Goal: Task Accomplishment & Management: Manage account settings

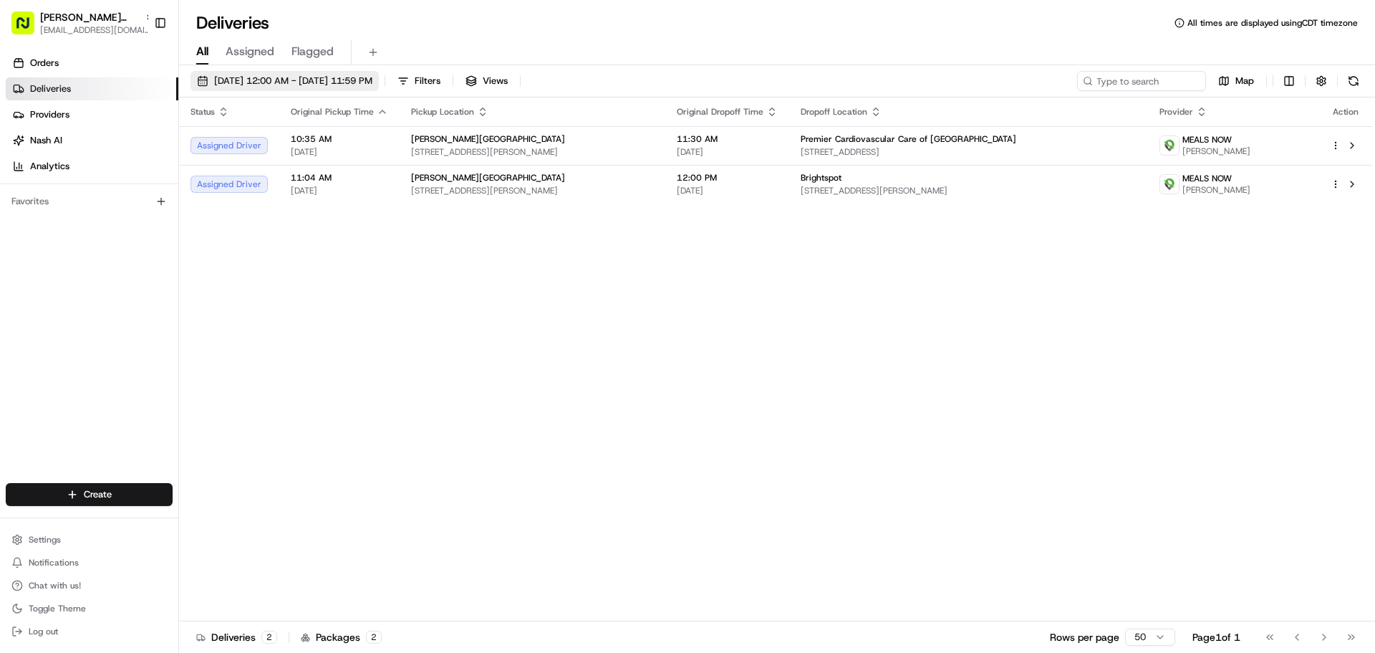
click at [292, 87] on span "[DATE] 12:00 AM - [DATE] 11:59 PM" at bounding box center [293, 80] width 158 height 13
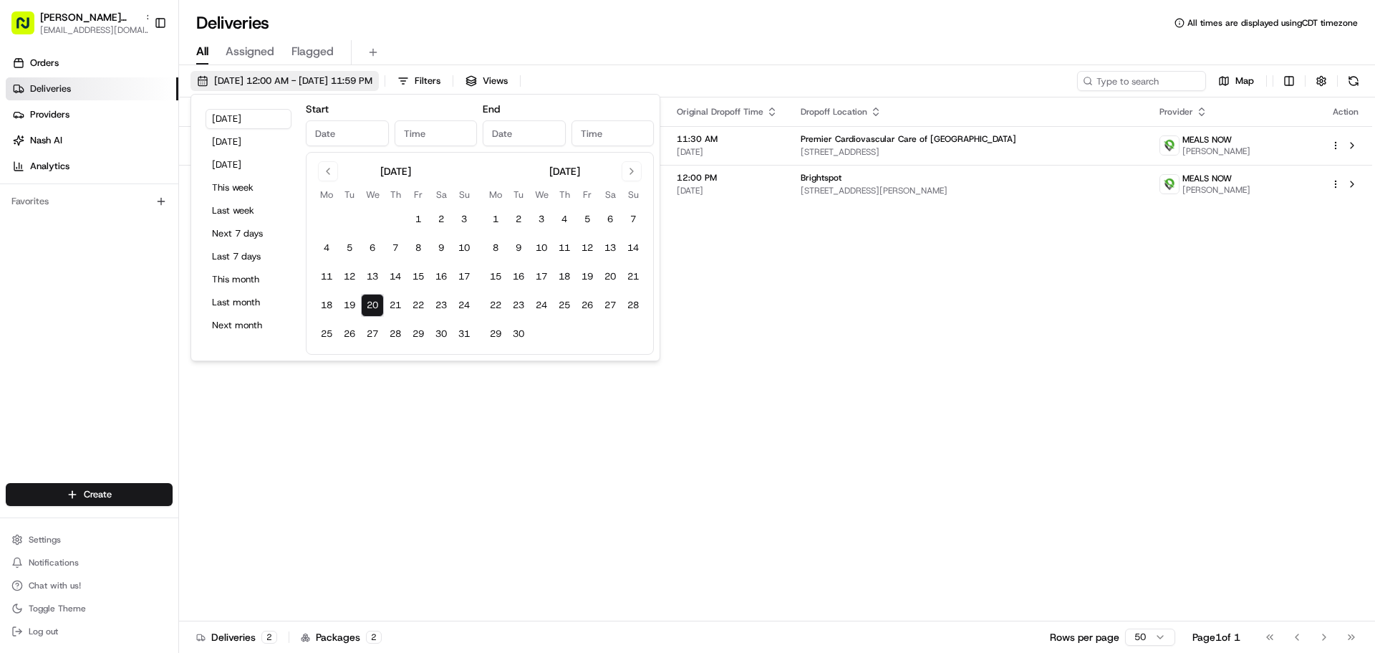
type input "[DATE]"
type input "12:00 AM"
type input "[DATE]"
type input "11:59 PM"
click at [372, 304] on button "20" at bounding box center [372, 305] width 23 height 23
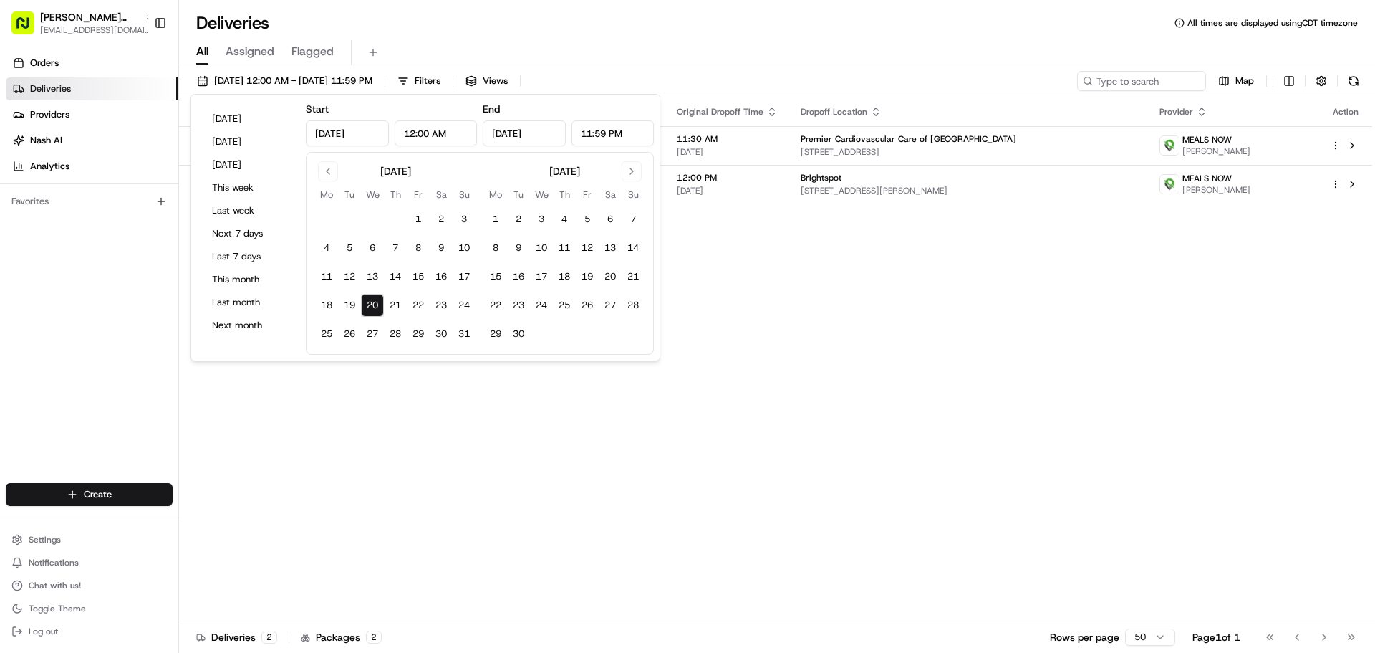
click at [884, 480] on div "Status Original Pickup Time Pickup Location Original Dropoff Time Dropoff Locat…" at bounding box center [775, 359] width 1193 height 524
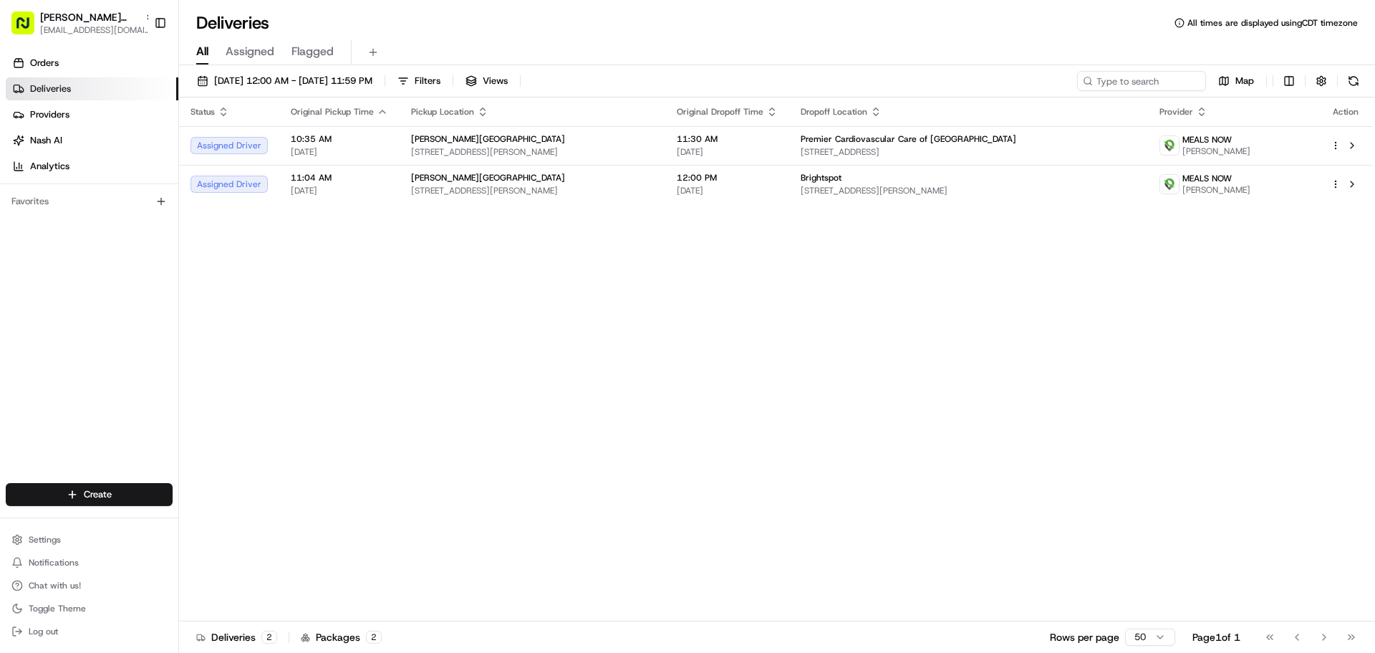
click at [35, 75] on ul "Orders Deliveries Providers [PERSON_NAME] Analytics" at bounding box center [92, 115] width 173 height 126
click at [35, 70] on link "Orders" at bounding box center [92, 63] width 173 height 23
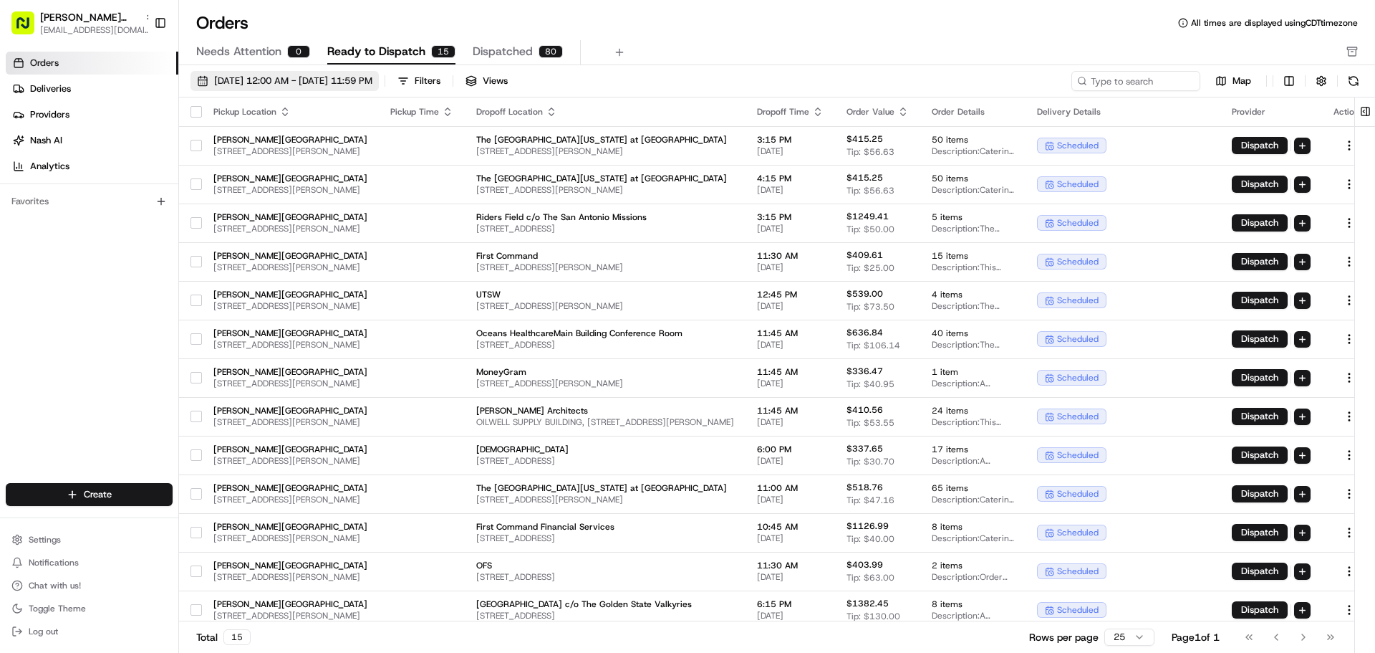
click at [372, 77] on span "[DATE] 12:00 AM - [DATE] 11:59 PM" at bounding box center [293, 80] width 158 height 13
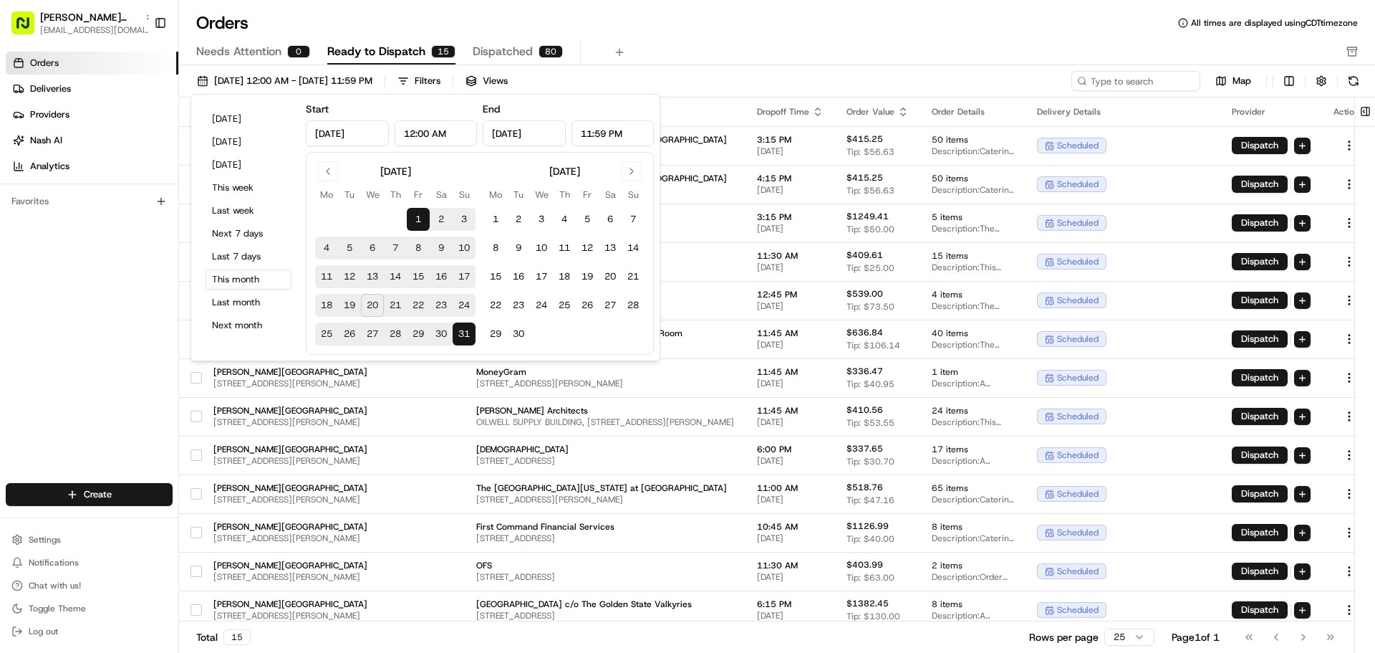
click at [377, 301] on button "20" at bounding box center [372, 305] width 23 height 23
type input "[DATE]"
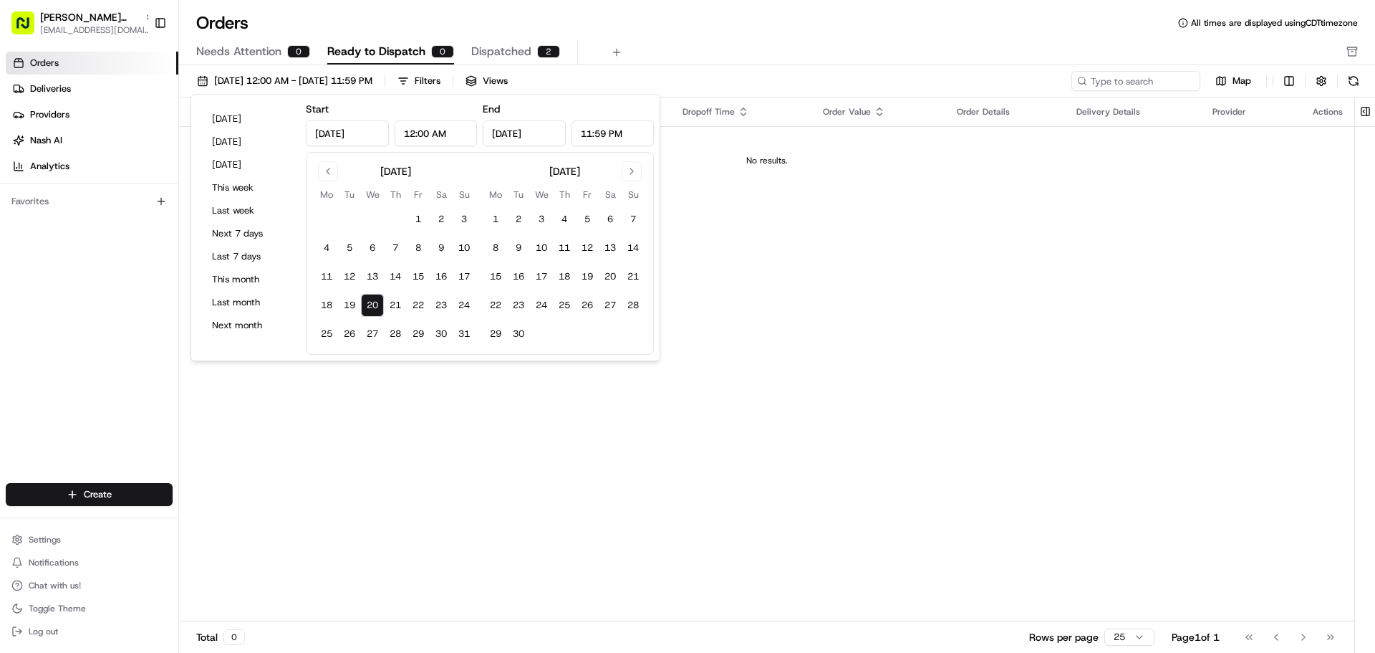
click at [949, 468] on div "Pickup Location Pickup Time Dropoff Location Dropoff Time Order Value Order Det…" at bounding box center [766, 359] width 1175 height 524
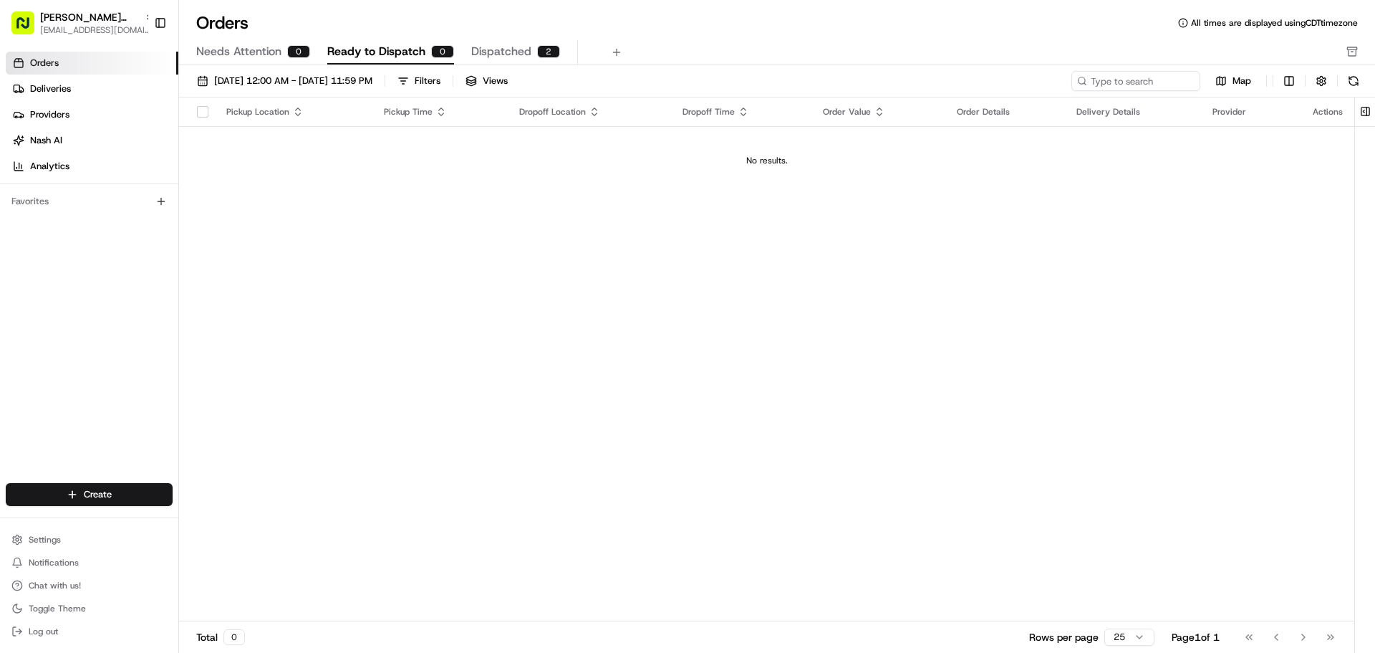
click at [524, 51] on span "Dispatched" at bounding box center [501, 51] width 60 height 17
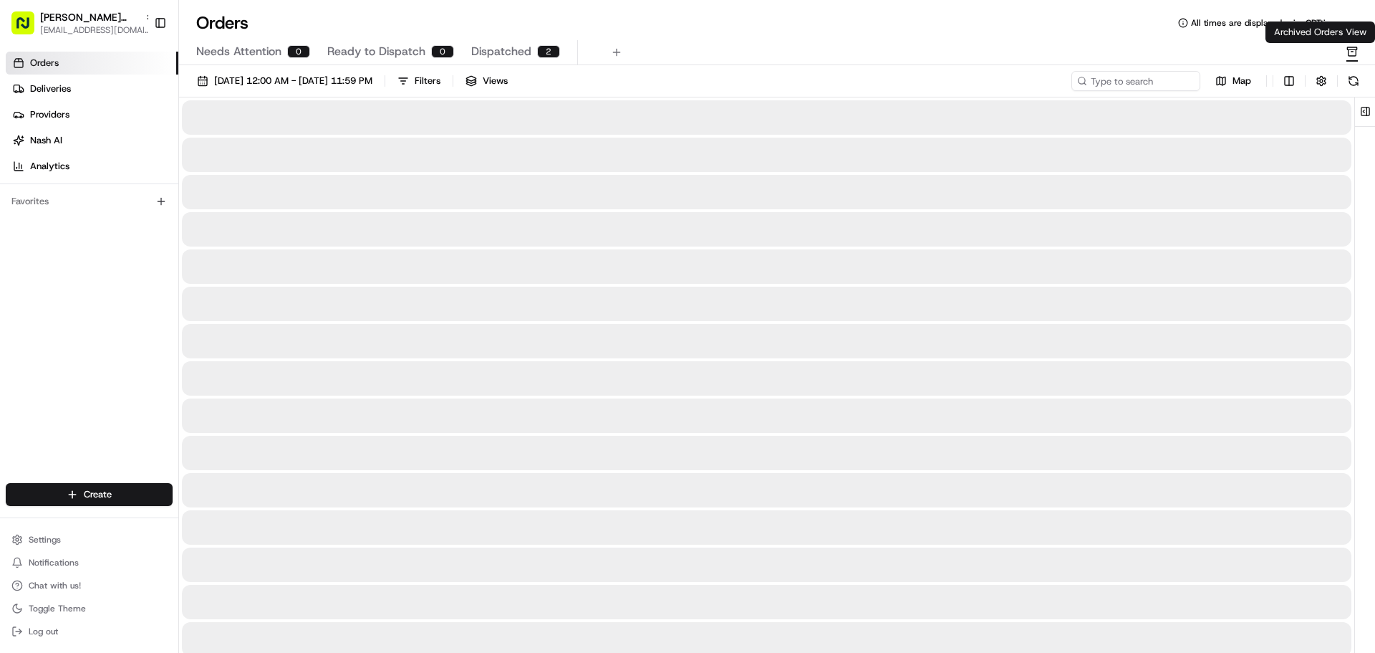
click at [1357, 52] on icon "button" at bounding box center [1352, 51] width 11 height 11
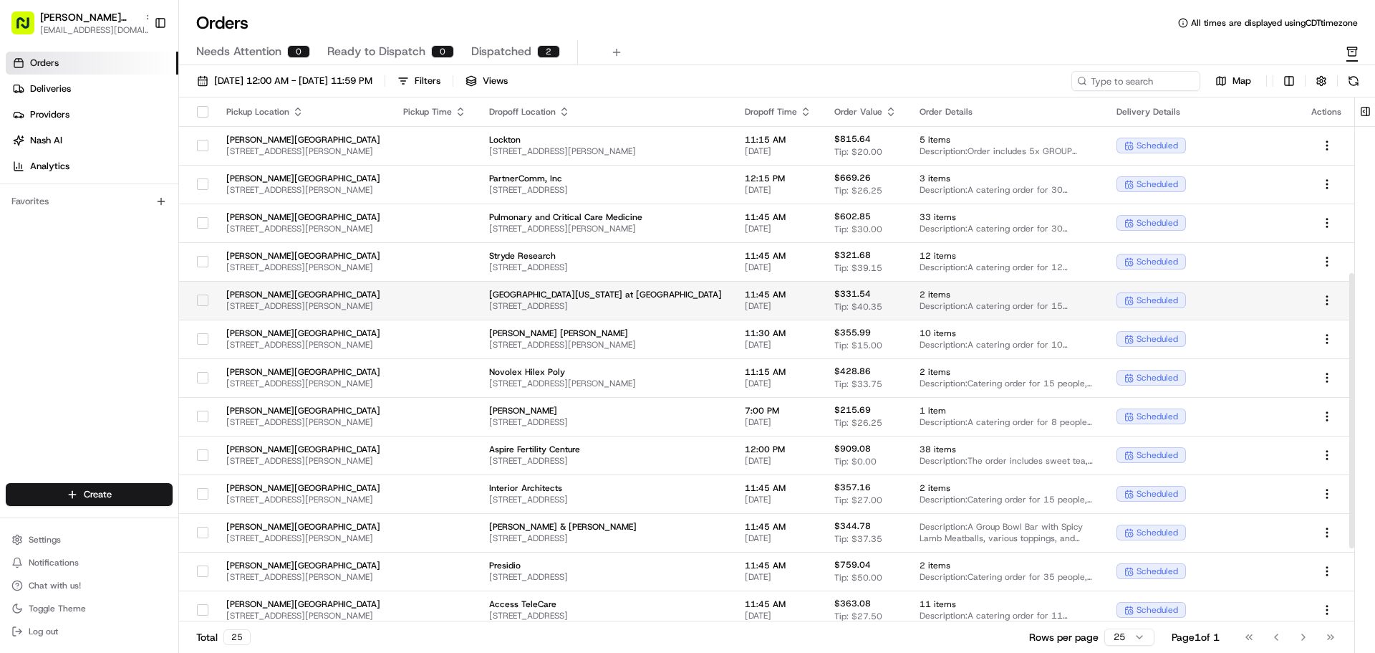
scroll to position [334, 0]
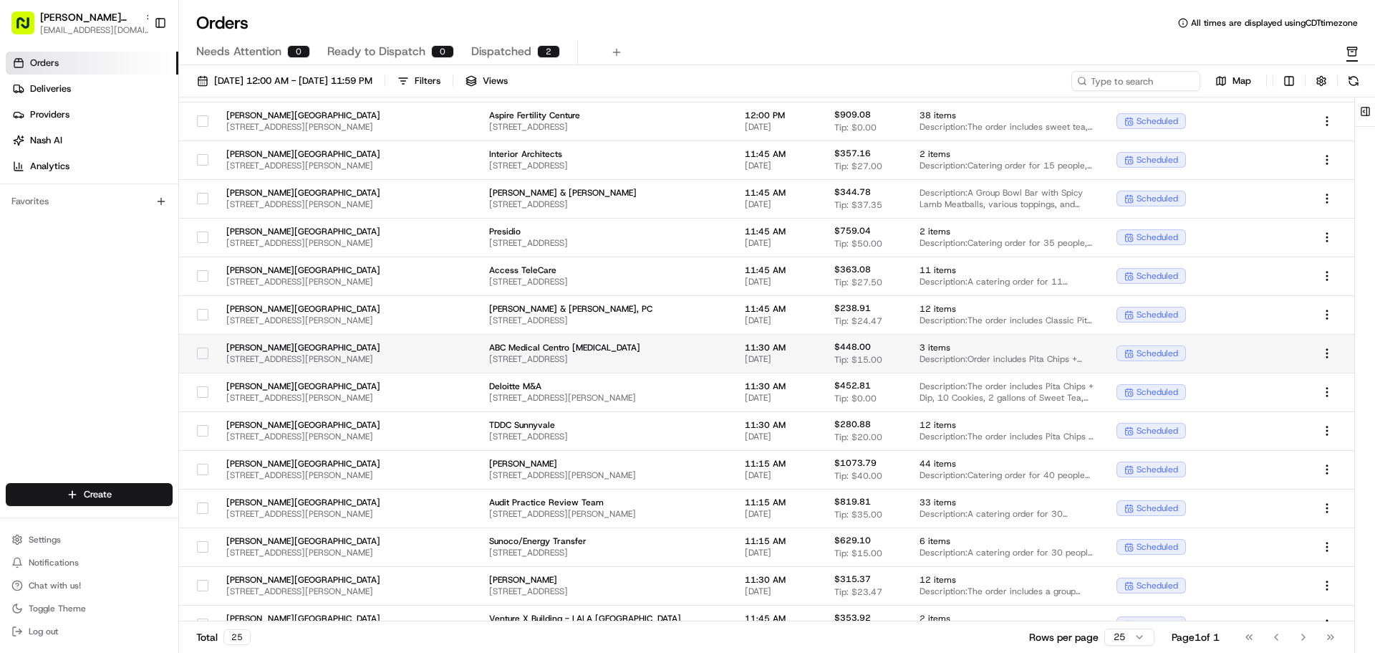
click at [196, 353] on div at bounding box center [203, 353] width 24 height 23
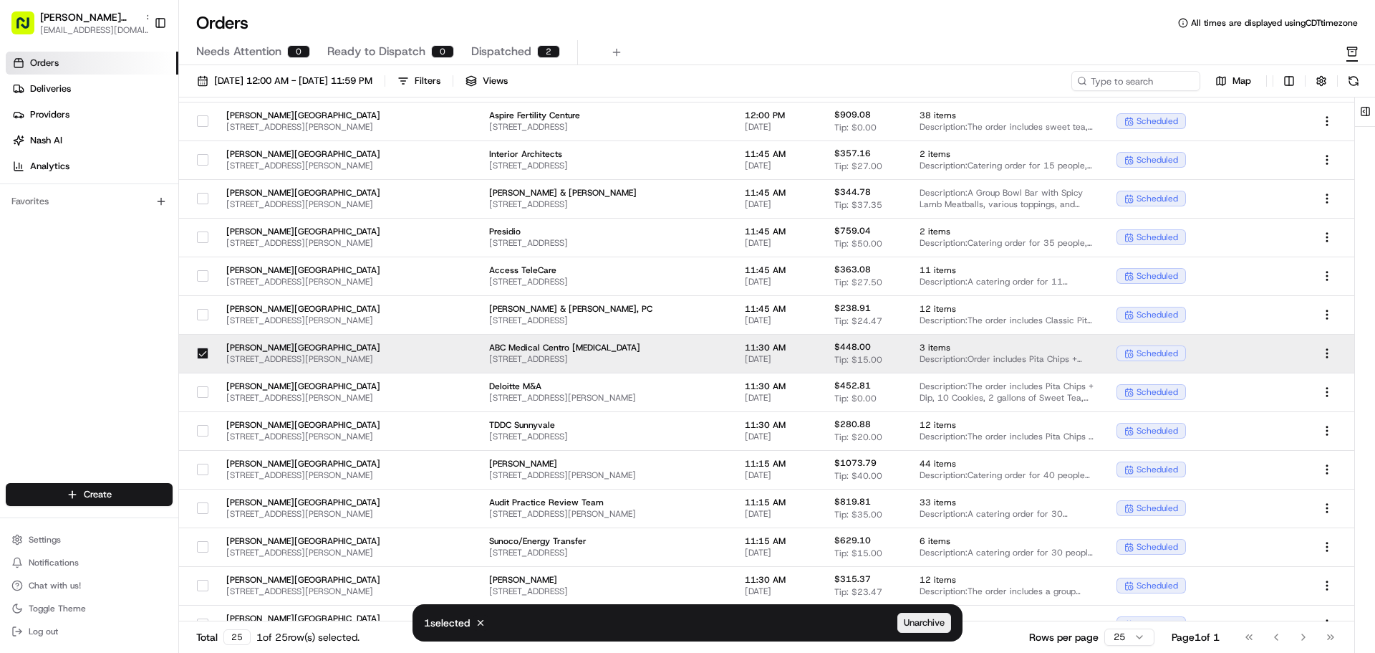
click at [923, 617] on span "Unarchive" at bounding box center [924, 622] width 41 height 13
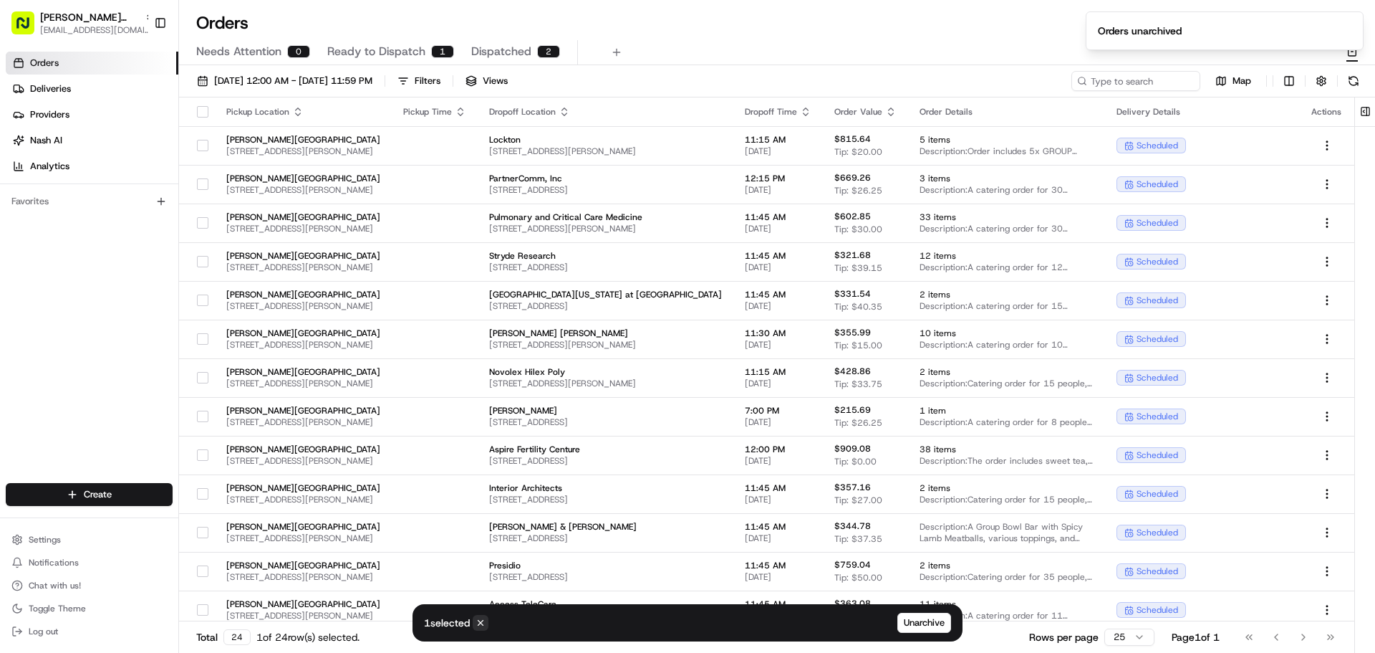
click at [486, 621] on icon at bounding box center [481, 622] width 10 height 10
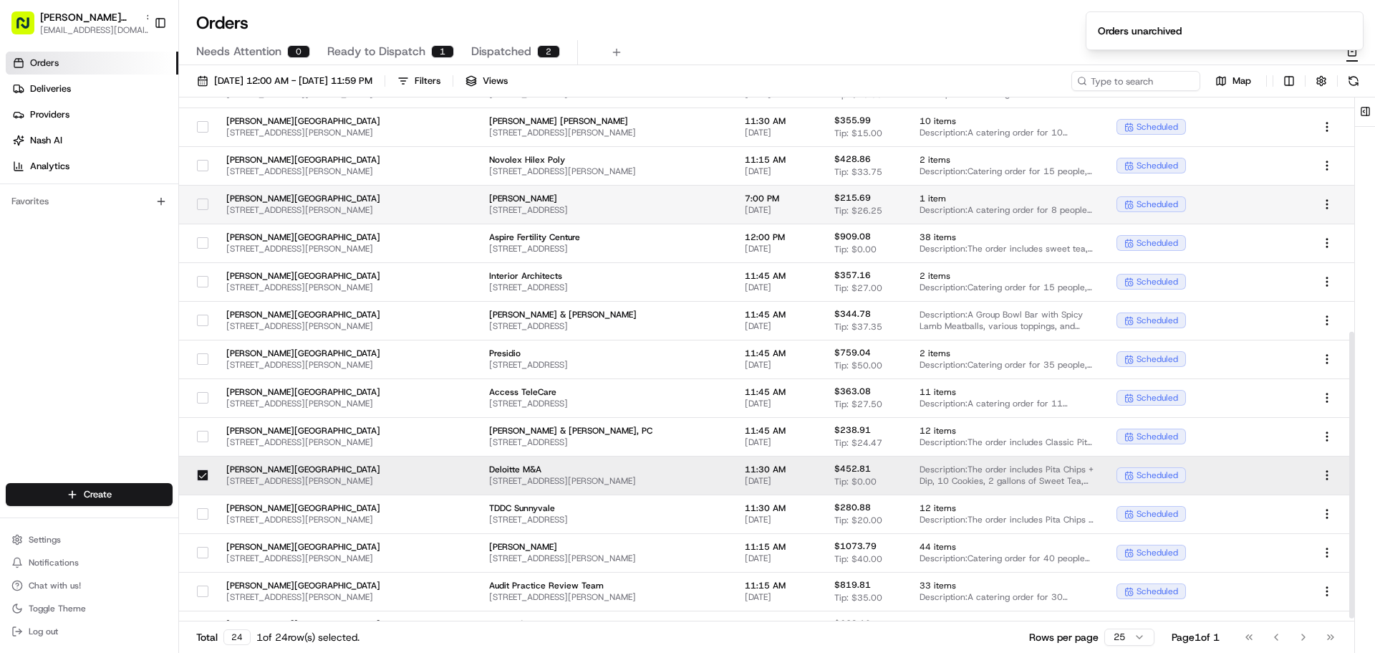
scroll to position [430, 0]
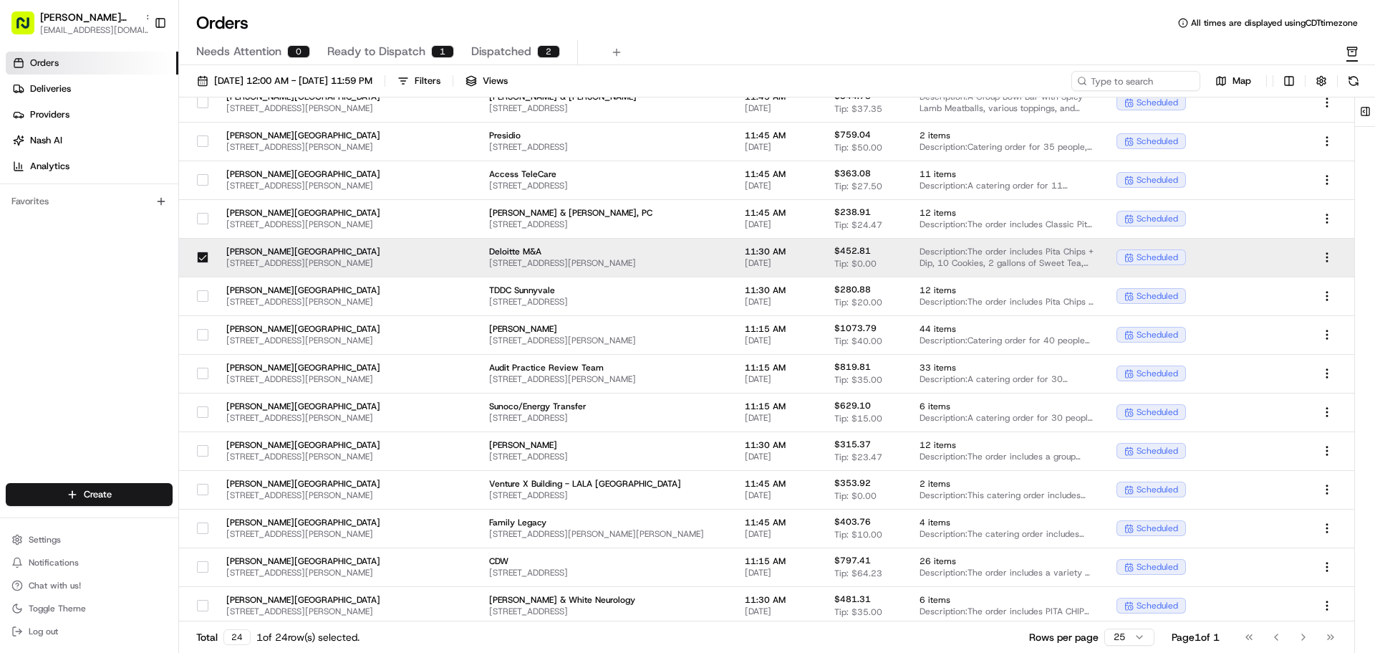
click at [195, 259] on div at bounding box center [203, 257] width 24 height 23
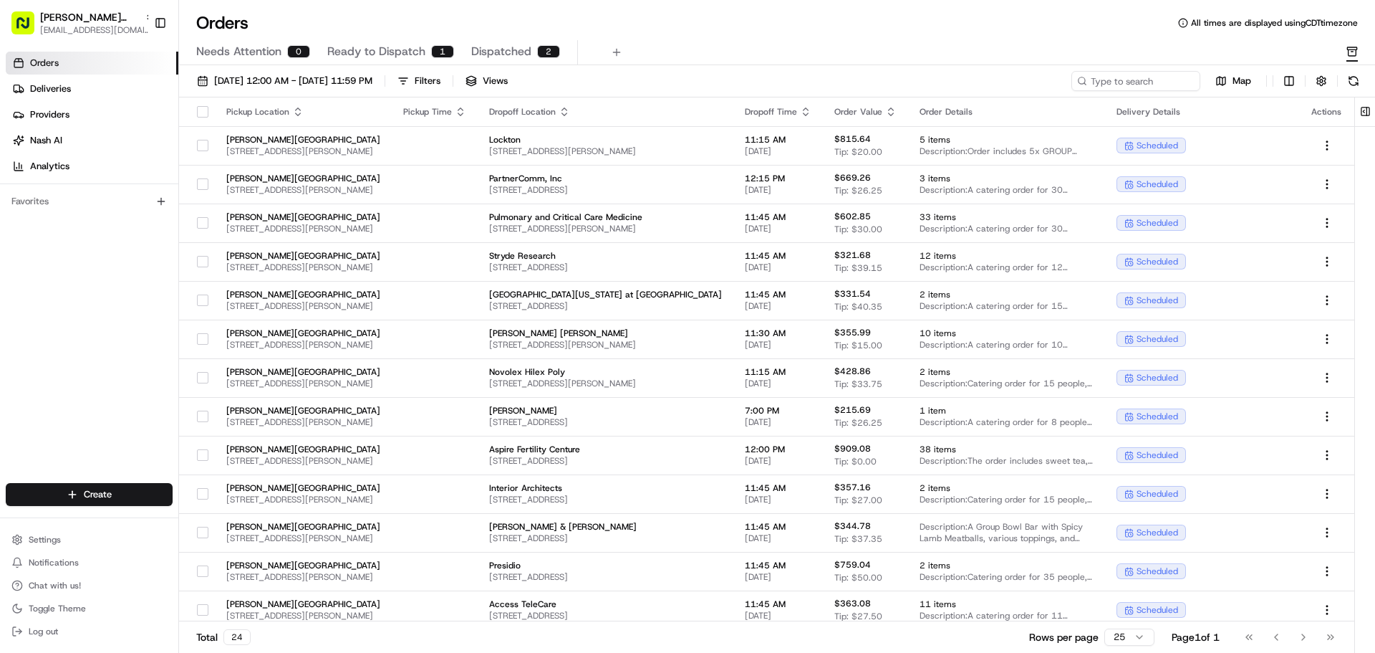
scroll to position [433, 0]
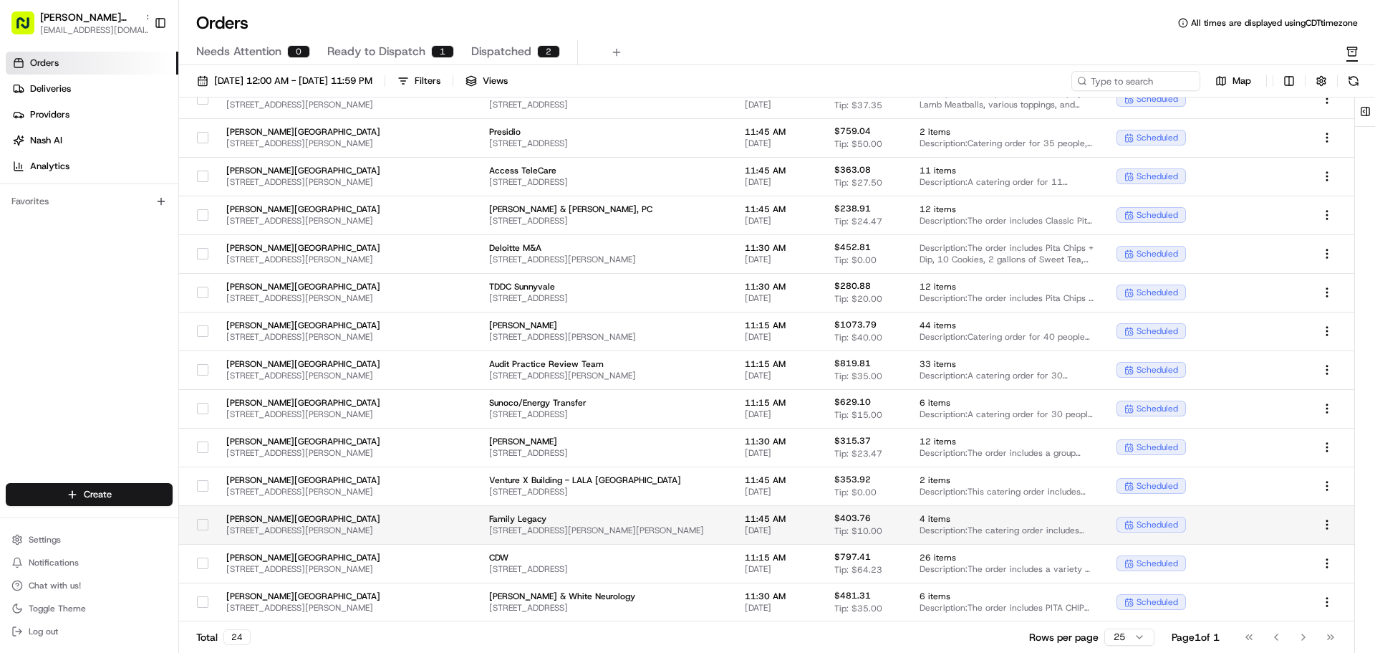
click at [199, 525] on button "button" at bounding box center [202, 524] width 11 height 11
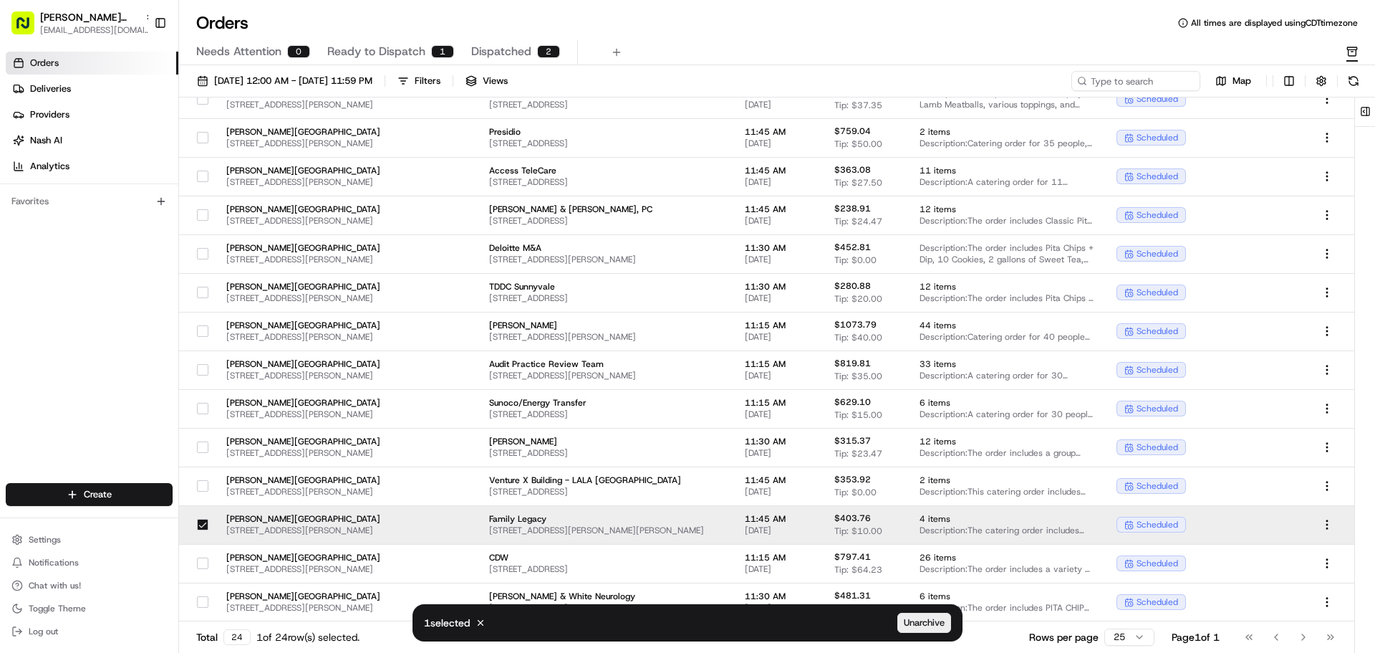
click at [929, 622] on span "Unarchive" at bounding box center [924, 622] width 41 height 13
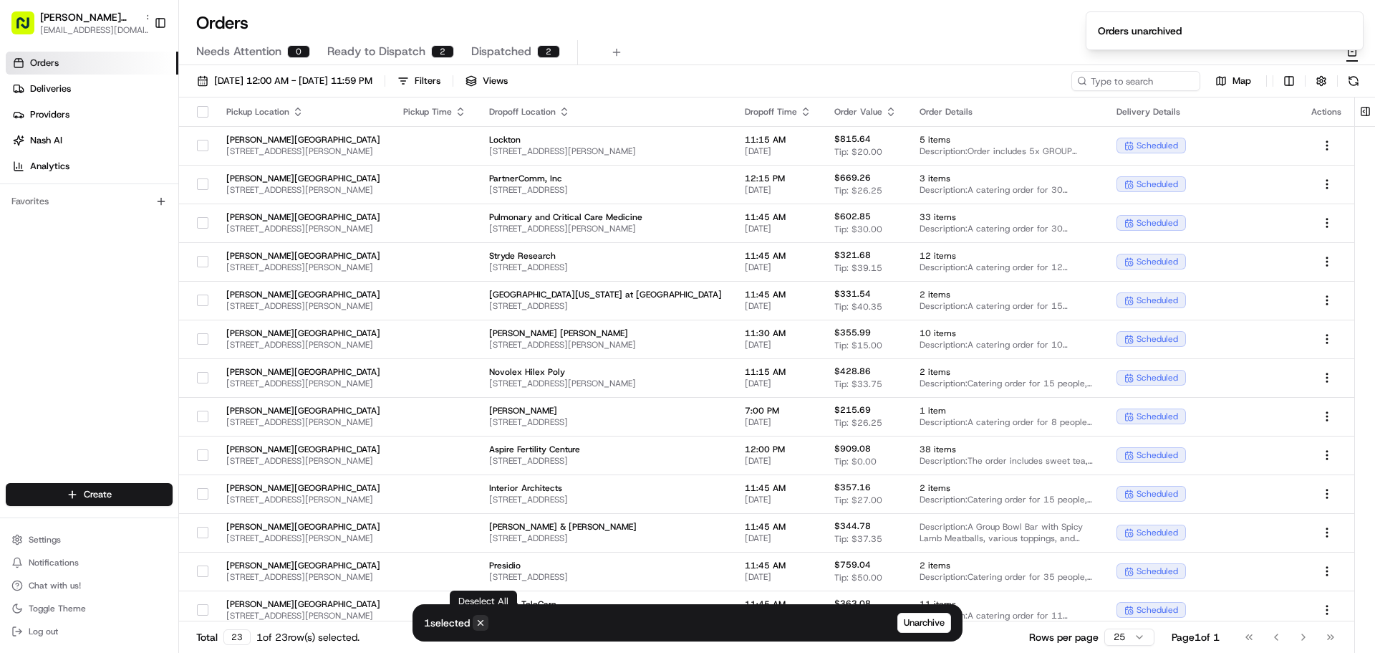
click at [479, 620] on icon at bounding box center [481, 622] width 10 height 10
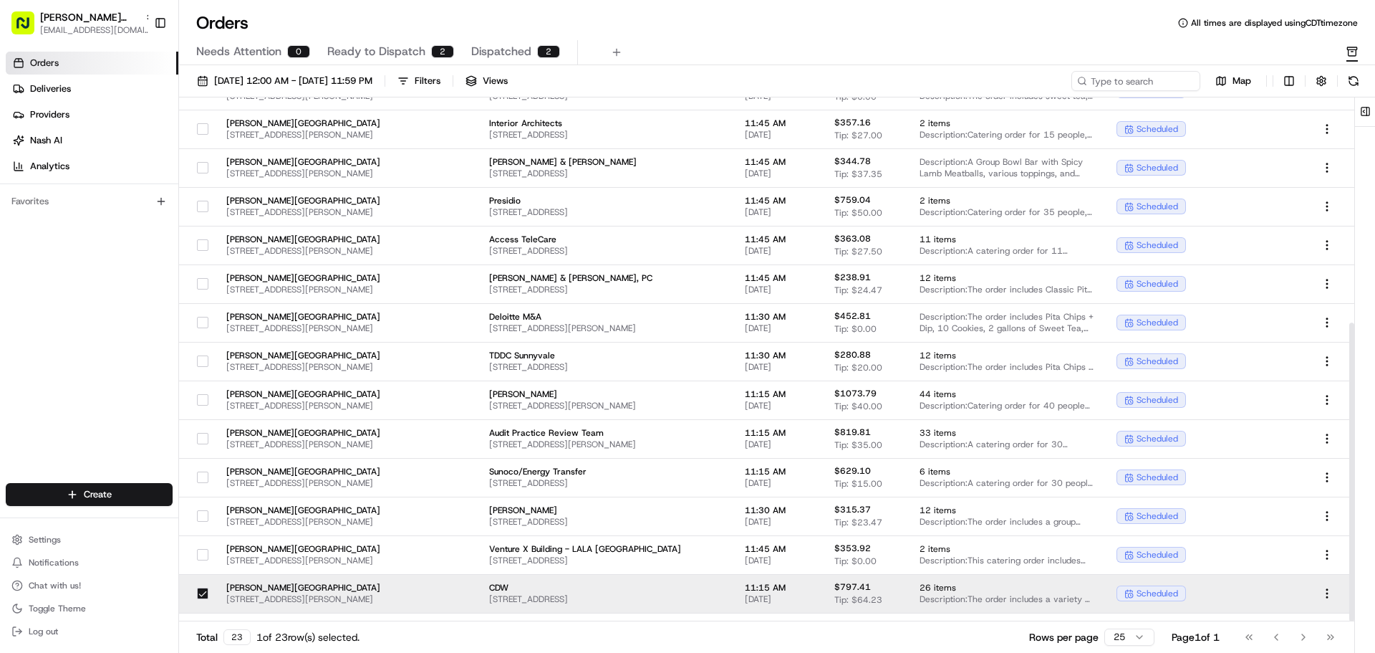
scroll to position [395, 0]
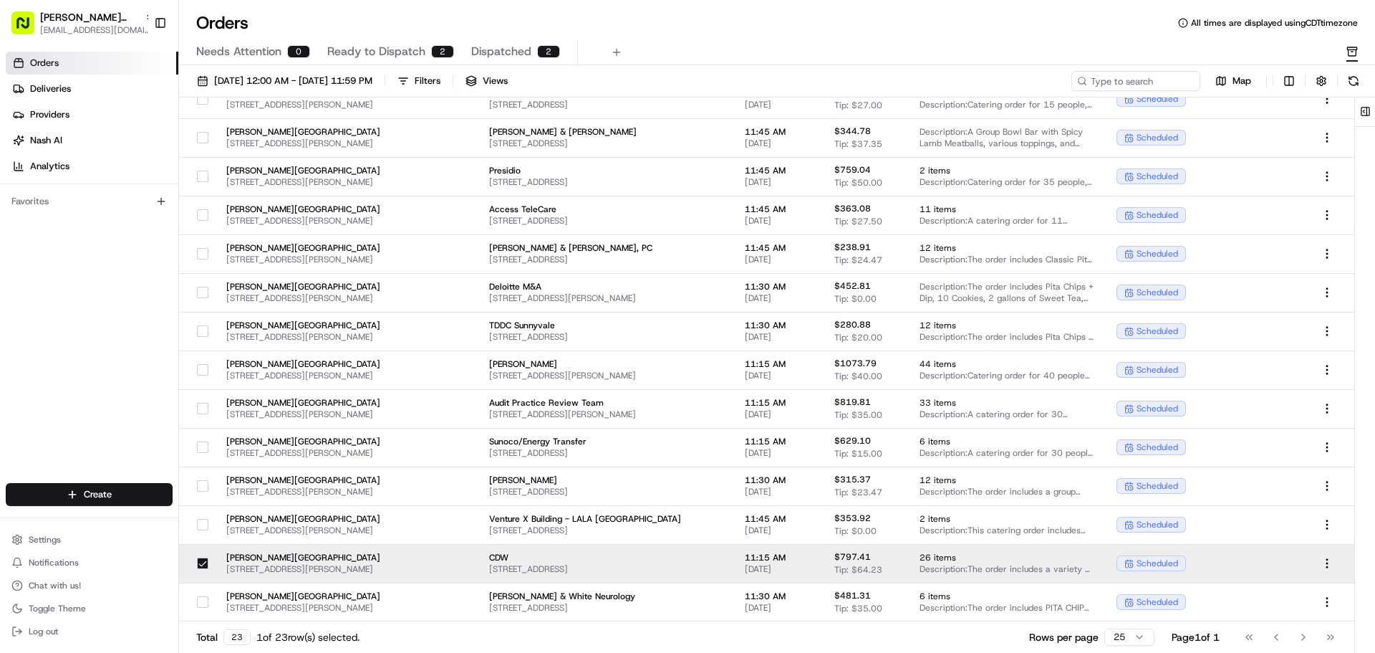
click at [203, 563] on button "button" at bounding box center [202, 562] width 11 height 11
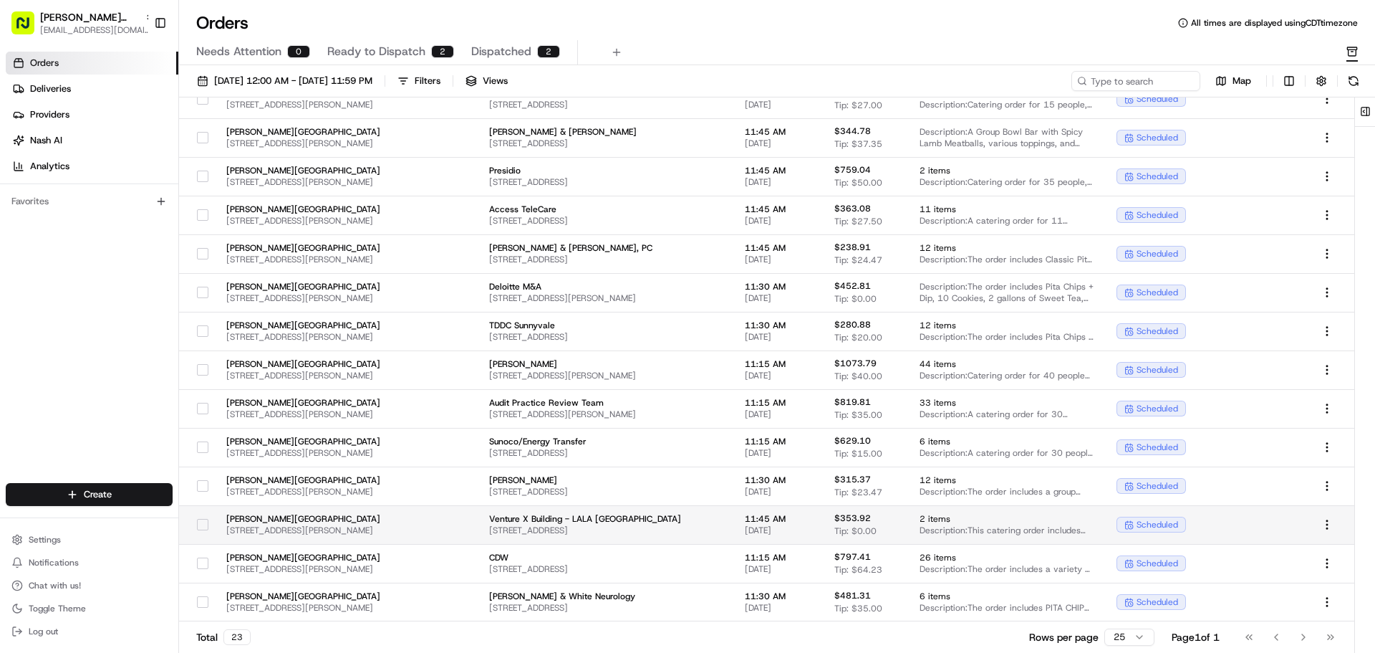
click at [201, 524] on button "button" at bounding box center [202, 524] width 11 height 11
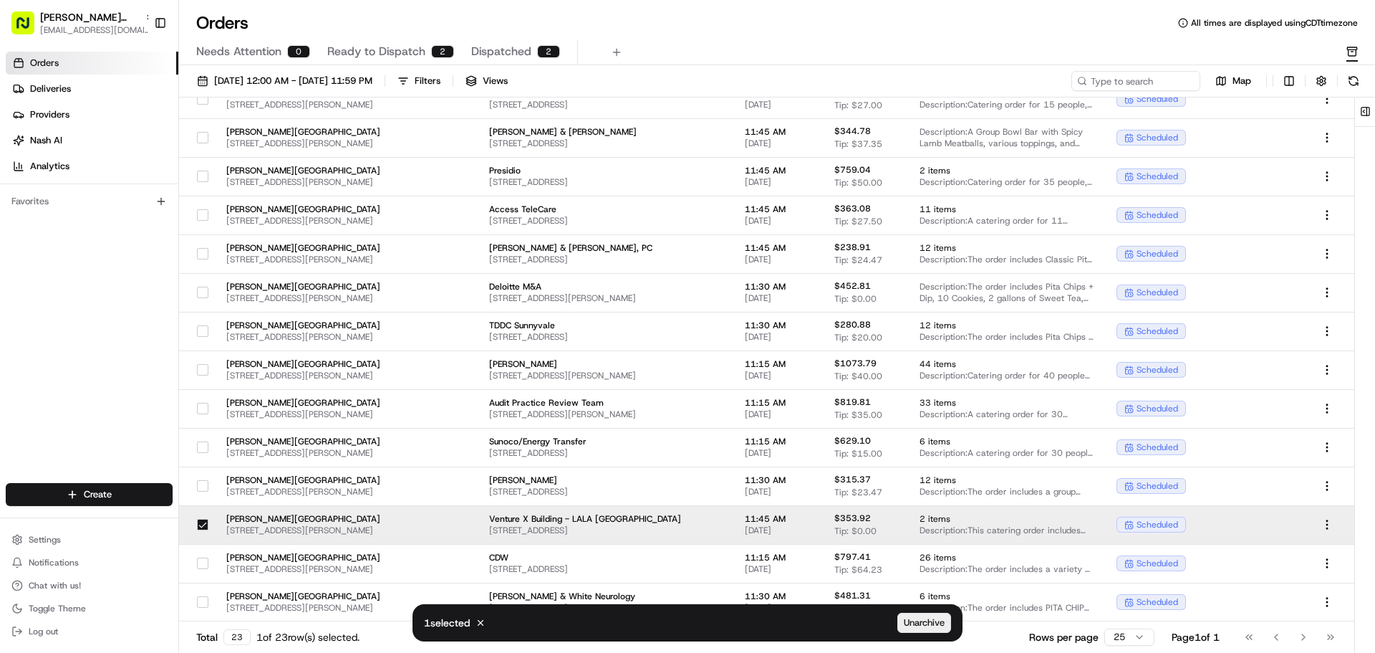
click at [925, 625] on span "Unarchive" at bounding box center [924, 622] width 41 height 13
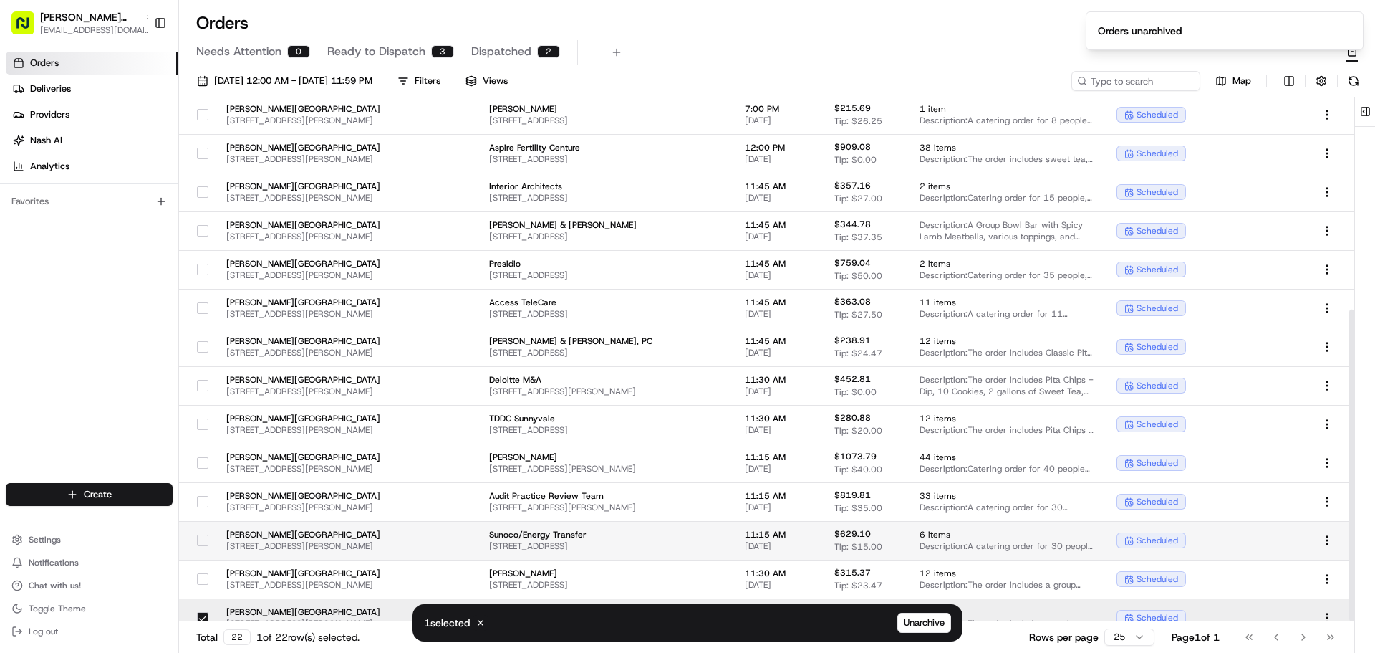
scroll to position [356, 0]
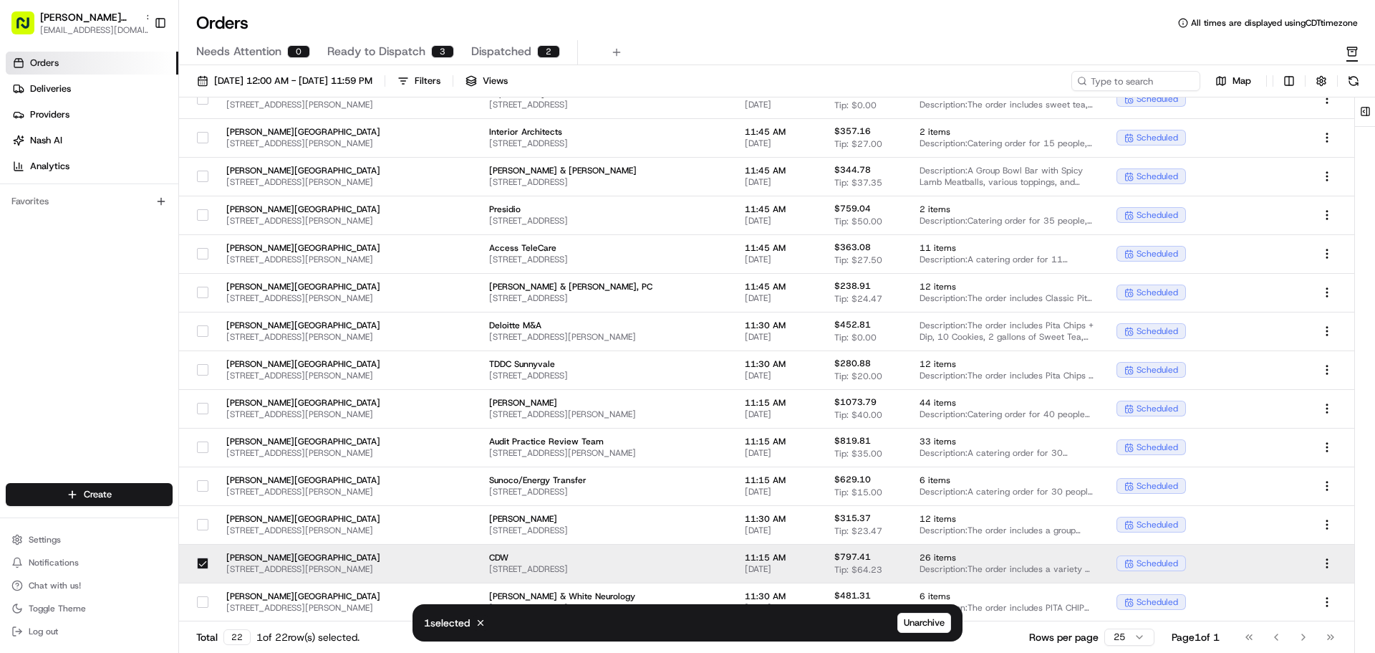
click at [202, 565] on button "button" at bounding box center [202, 562] width 11 height 11
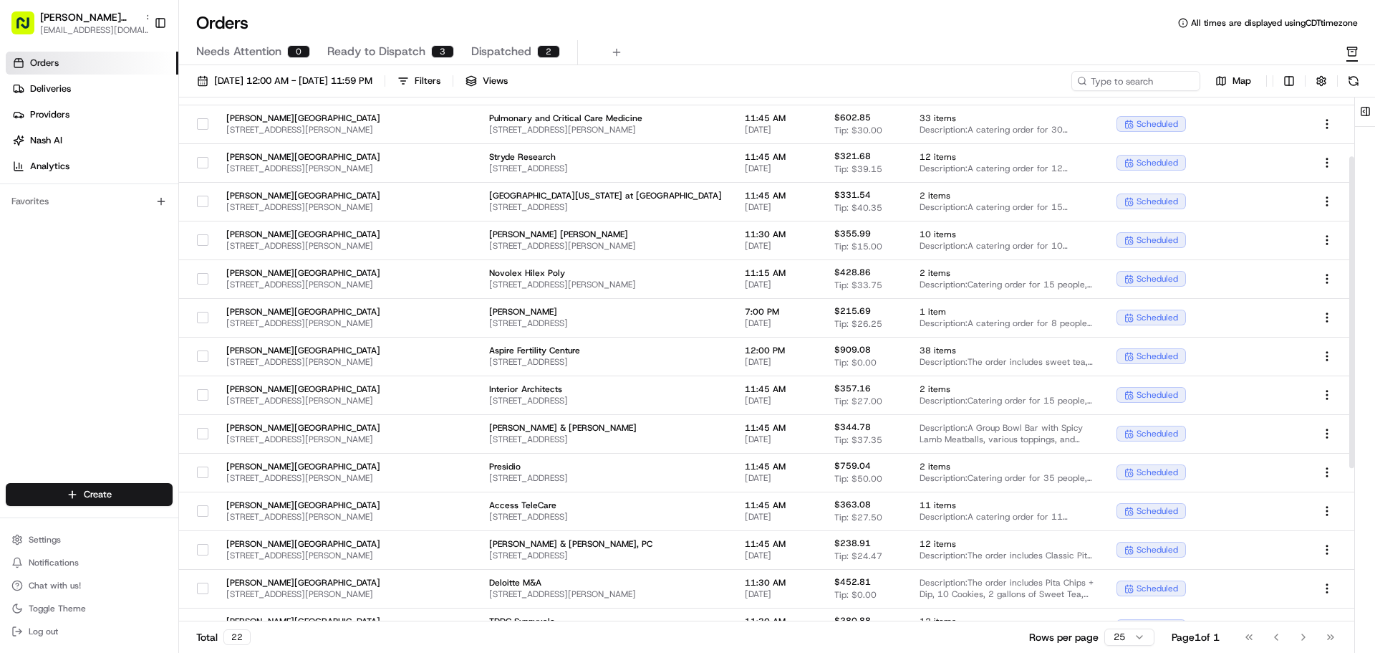
scroll to position [0, 0]
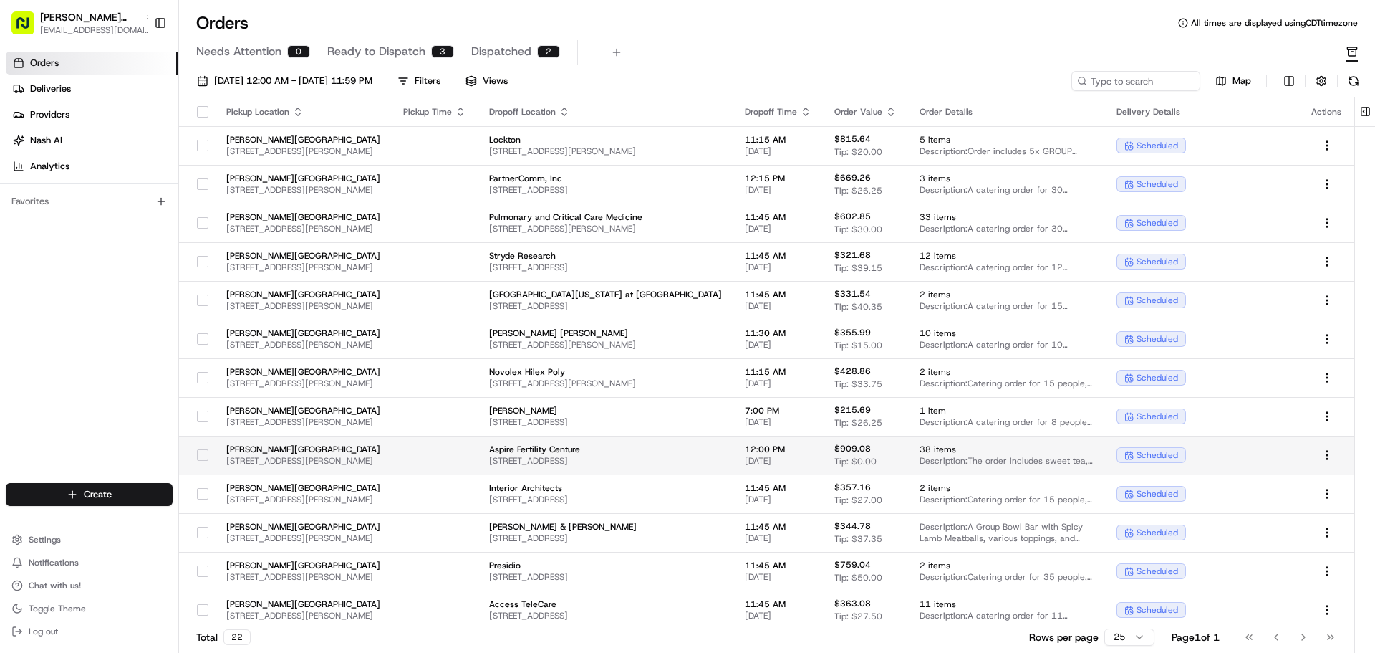
click at [203, 453] on button "button" at bounding box center [202, 454] width 11 height 11
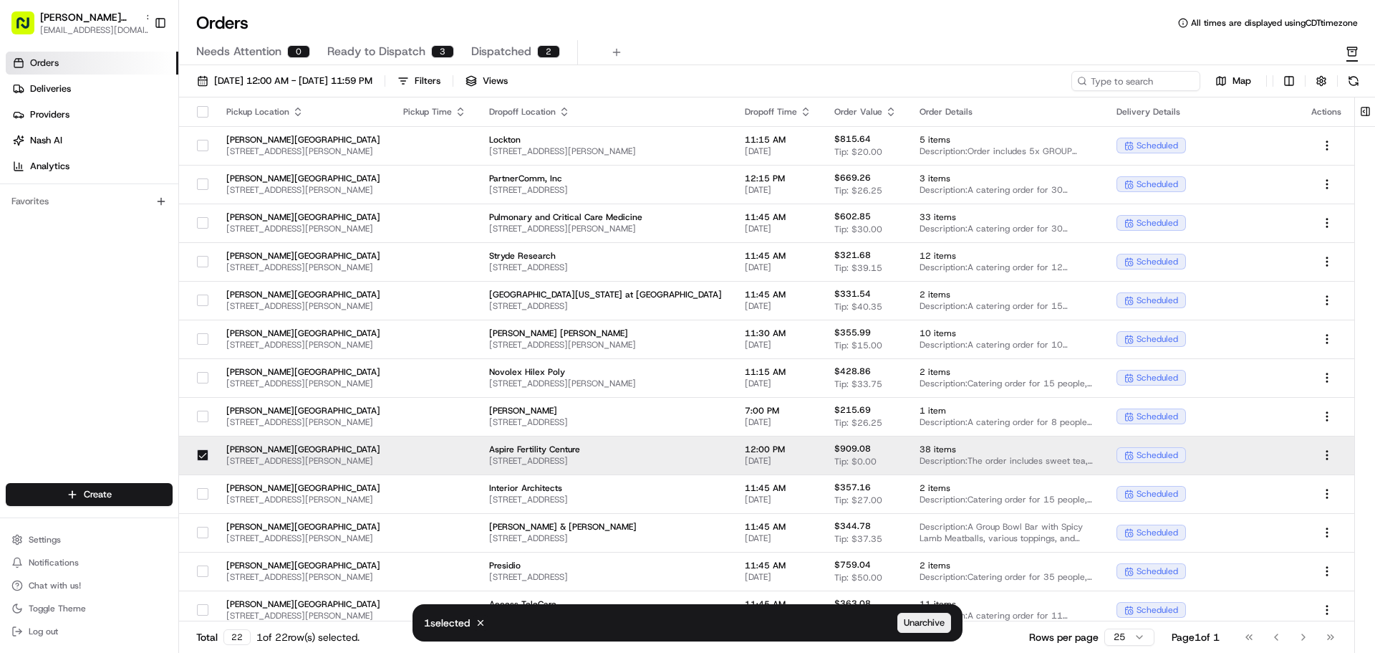
click at [919, 624] on span "Unarchive" at bounding box center [924, 622] width 41 height 13
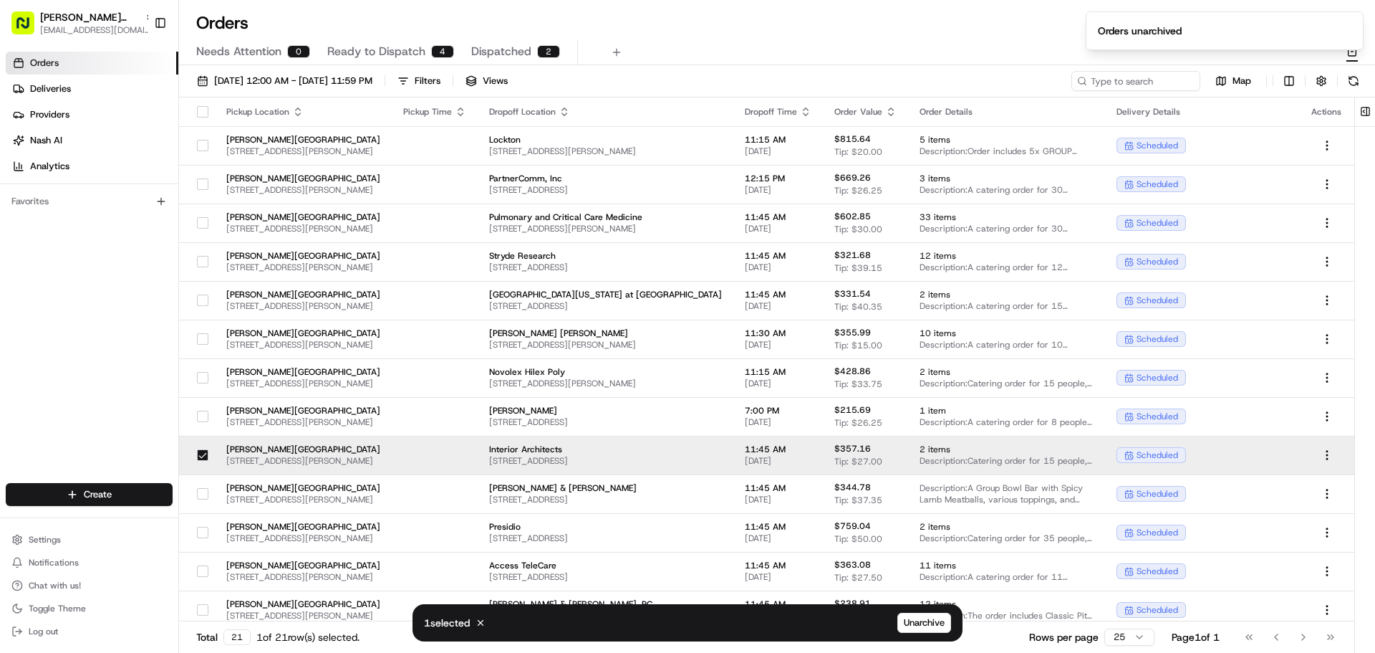
click at [201, 451] on button "button" at bounding box center [202, 454] width 11 height 11
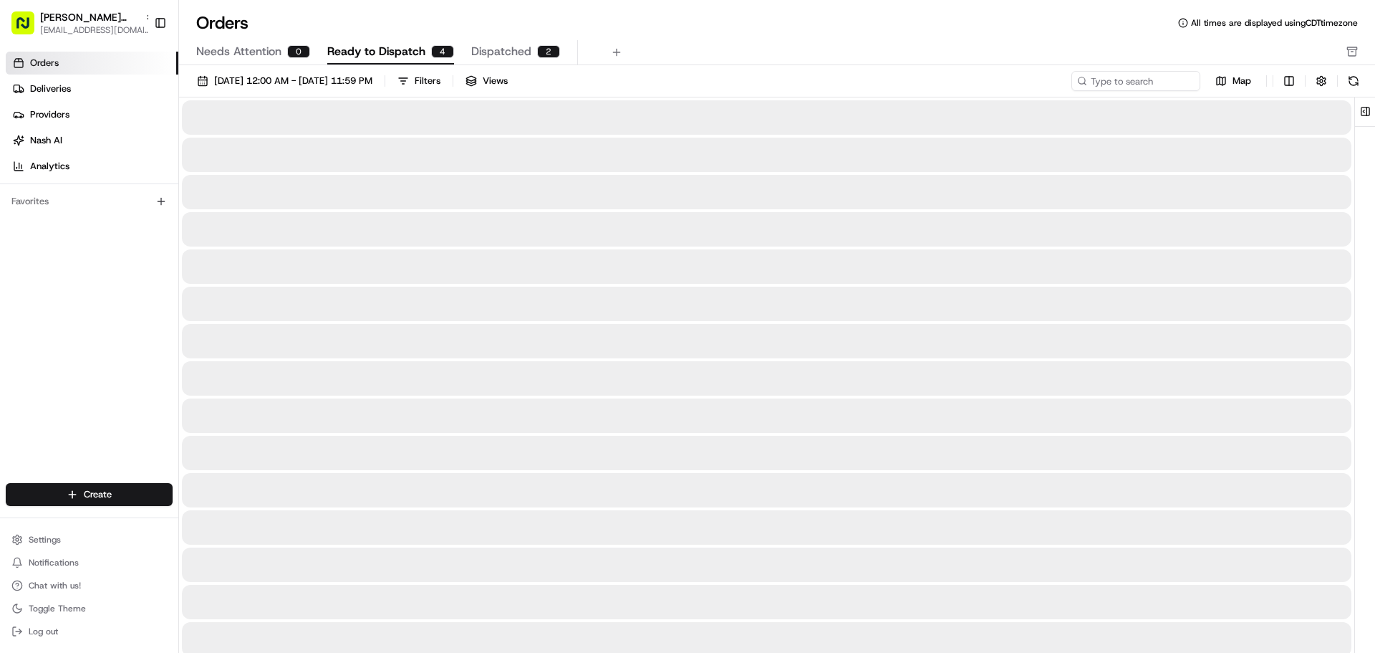
click at [424, 55] on button "Ready to Dispatch 4" at bounding box center [390, 52] width 127 height 24
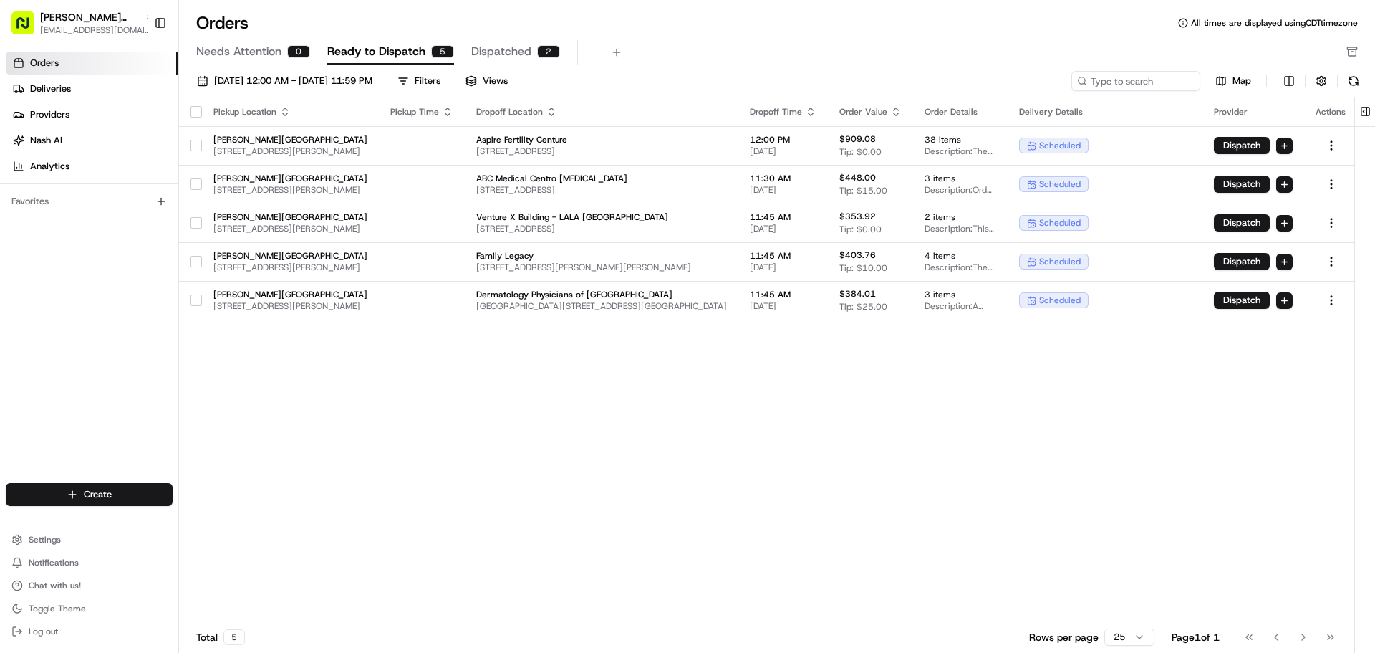
click at [506, 57] on span "Dispatched" at bounding box center [501, 51] width 60 height 17
